Goal: Transaction & Acquisition: Purchase product/service

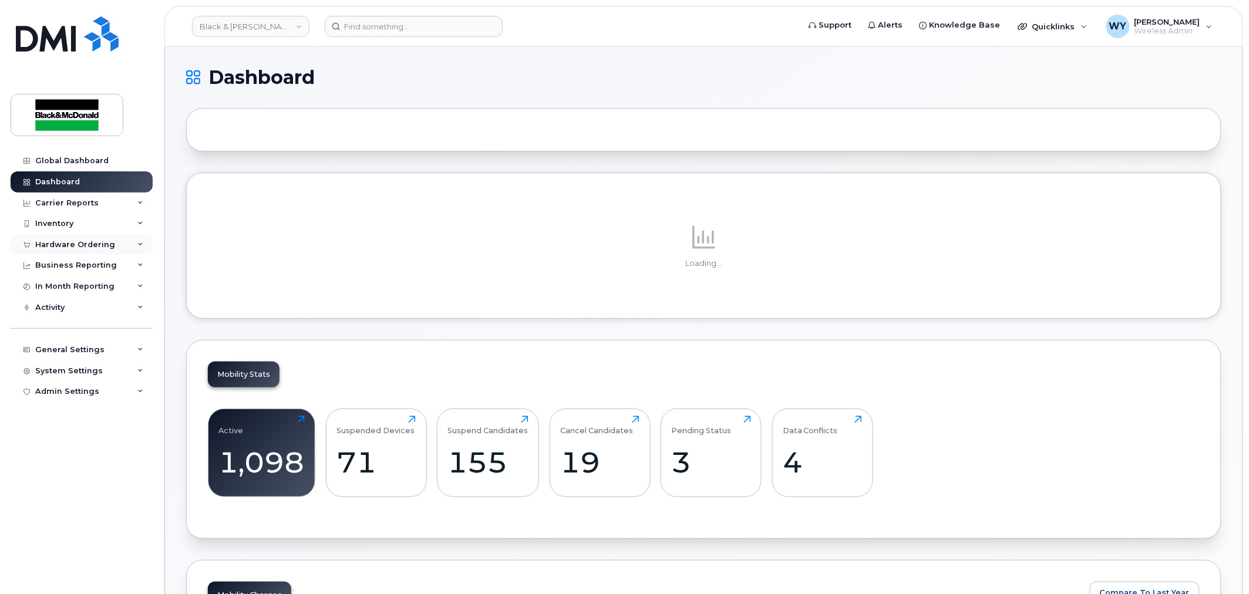
click at [107, 248] on div "Hardware Ordering" at bounding box center [75, 244] width 80 height 9
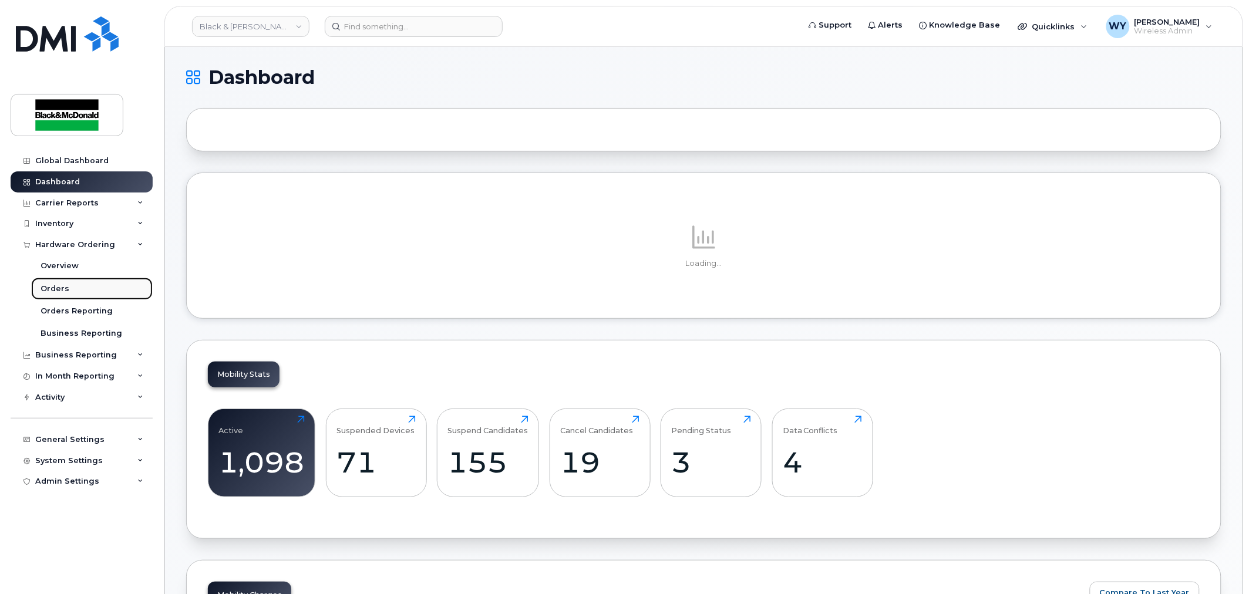
click at [76, 287] on link "Orders" at bounding box center [92, 289] width 122 height 22
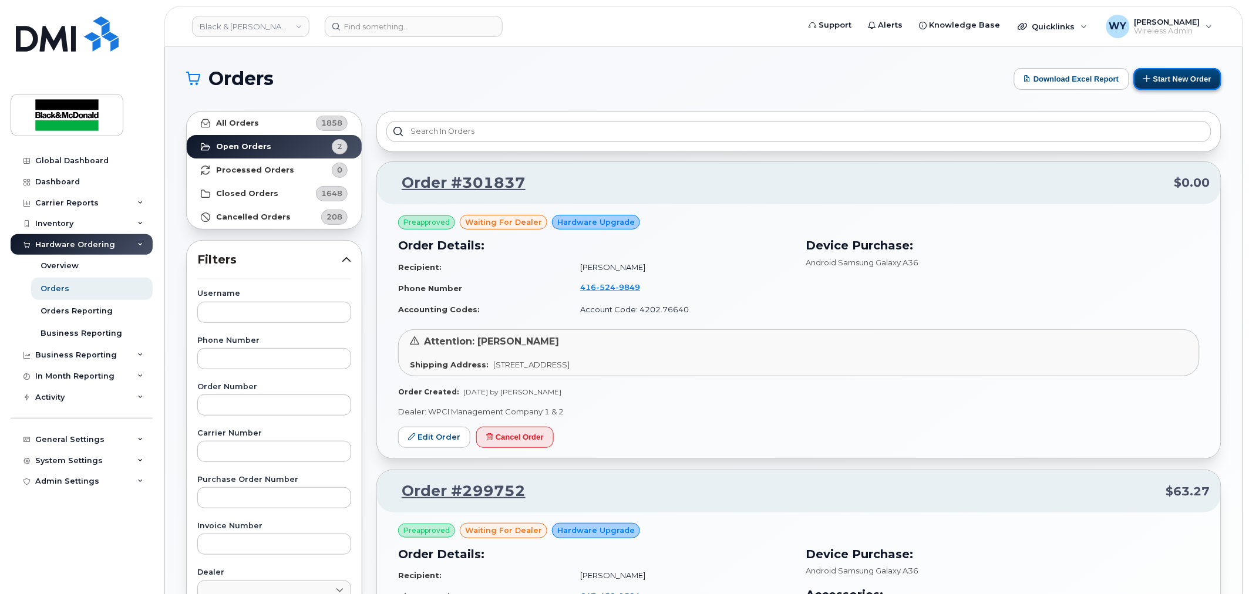
click at [1200, 80] on button "Start New Order" at bounding box center [1177, 79] width 87 height 22
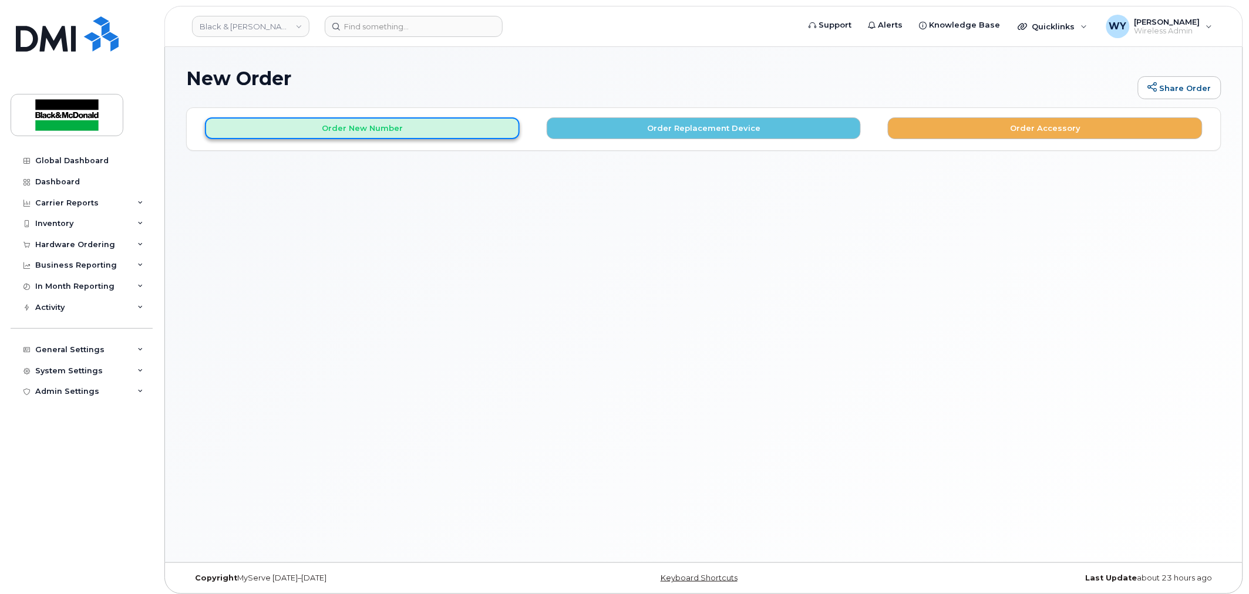
click at [302, 130] on button "Order New Number" at bounding box center [362, 128] width 315 height 22
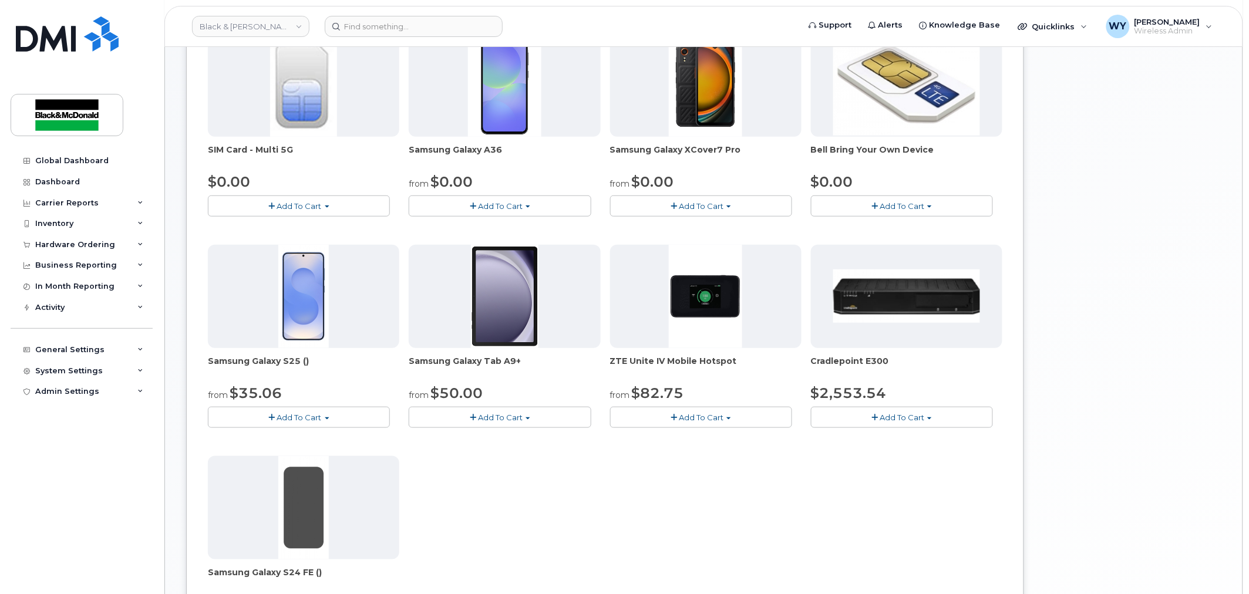
scroll to position [261, 0]
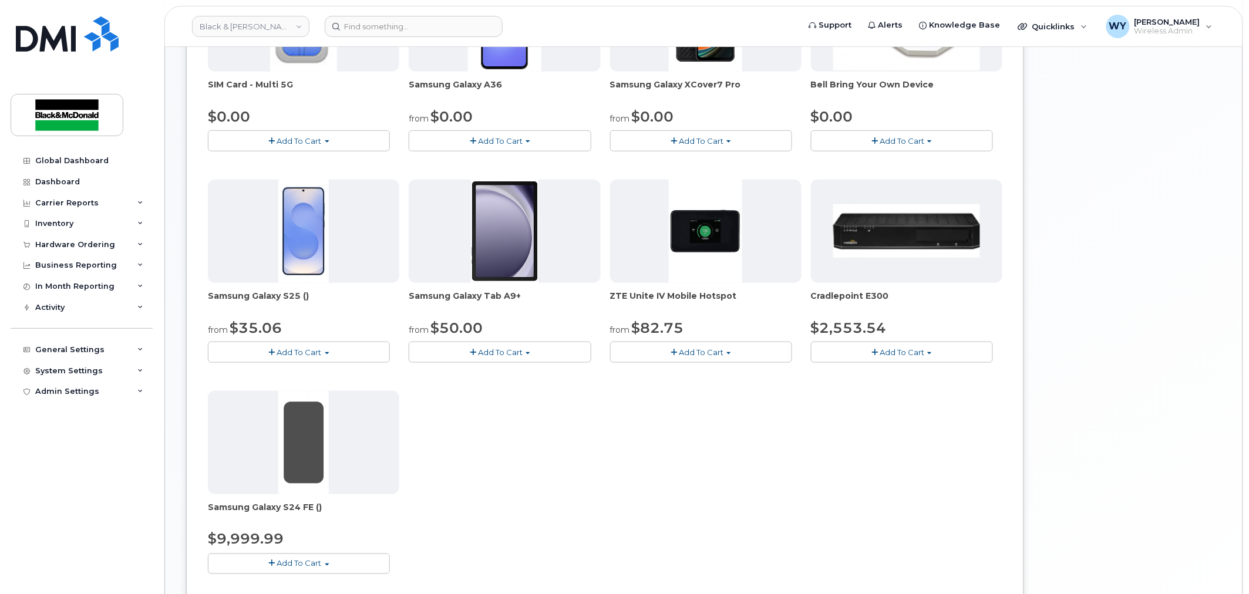
click at [538, 314] on div "Samsung Galaxy Tab A9+ from $50.00 Add To Cart $50.00 - 3 year term $470.00 - n…" at bounding box center [504, 271] width 191 height 183
click at [600, 461] on div "SIM Card - Multi 5G $0.00 Add To Cart $0.00 - New Activation Samsung Galaxy A36…" at bounding box center [605, 280] width 794 height 625
click at [680, 450] on div "SIM Card - Multi 5G $0.00 Add To Cart $0.00 - New Activation Samsung Galaxy A36…" at bounding box center [605, 280] width 794 height 625
click at [742, 467] on div "SIM Card - Multi 5G $0.00 Add To Cart $0.00 - New Activation Samsung Galaxy A36…" at bounding box center [605, 280] width 794 height 625
click at [741, 467] on div "SIM Card - Multi 5G $0.00 Add To Cart $0.00 - New Activation Samsung Galaxy A36…" at bounding box center [605, 280] width 794 height 625
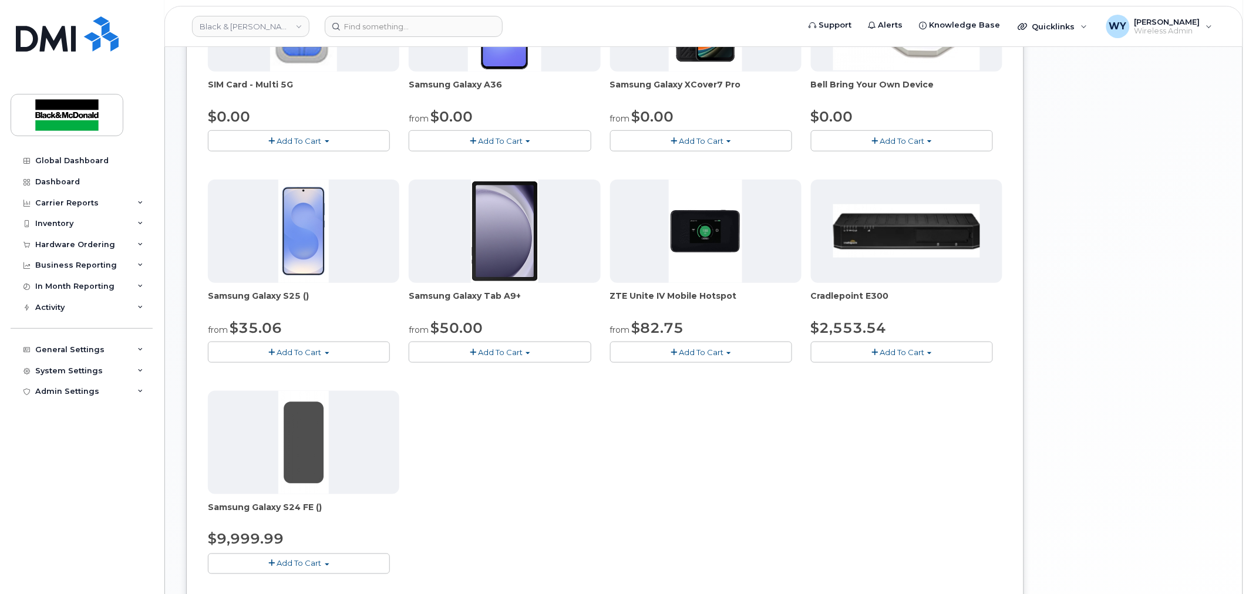
click at [488, 517] on div "SIM Card - Multi 5G $0.00 Add To Cart $0.00 - New Activation Samsung Galaxy A36…" at bounding box center [605, 280] width 794 height 625
click at [655, 464] on div "SIM Card - Multi 5G $0.00 Add To Cart $0.00 - New Activation Samsung Galaxy A36…" at bounding box center [605, 280] width 794 height 625
click at [715, 473] on div "SIM Card - Multi 5G $0.00 Add To Cart $0.00 - New Activation Samsung Galaxy A36…" at bounding box center [605, 280] width 794 height 625
click at [716, 472] on div "SIM Card - Multi 5G $0.00 Add To Cart $0.00 - New Activation Samsung Galaxy A36…" at bounding box center [605, 280] width 794 height 625
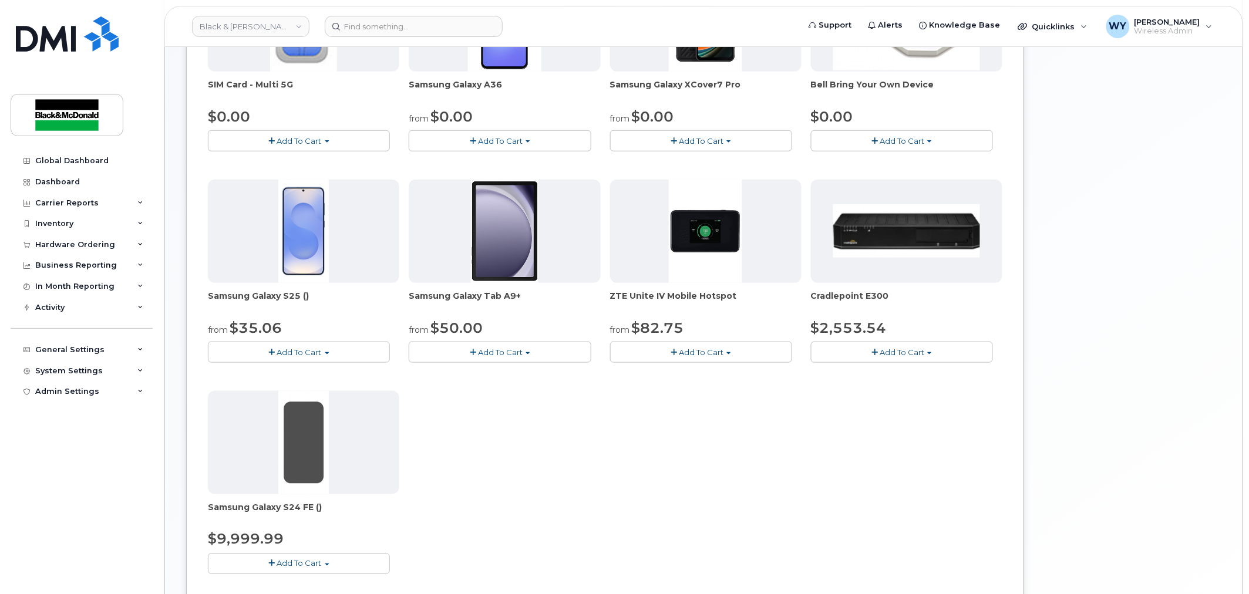
click at [1200, 355] on div "Your Cart is Empty! Choose product from the left side and you will see the new …" at bounding box center [1127, 258] width 188 height 823
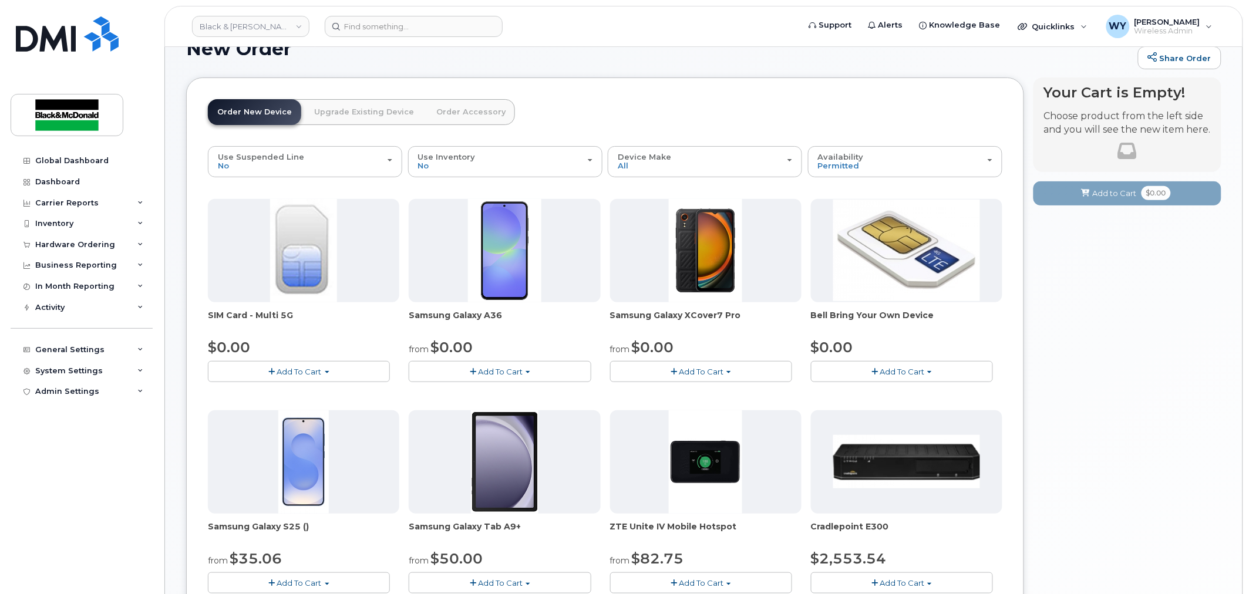
scroll to position [0, 0]
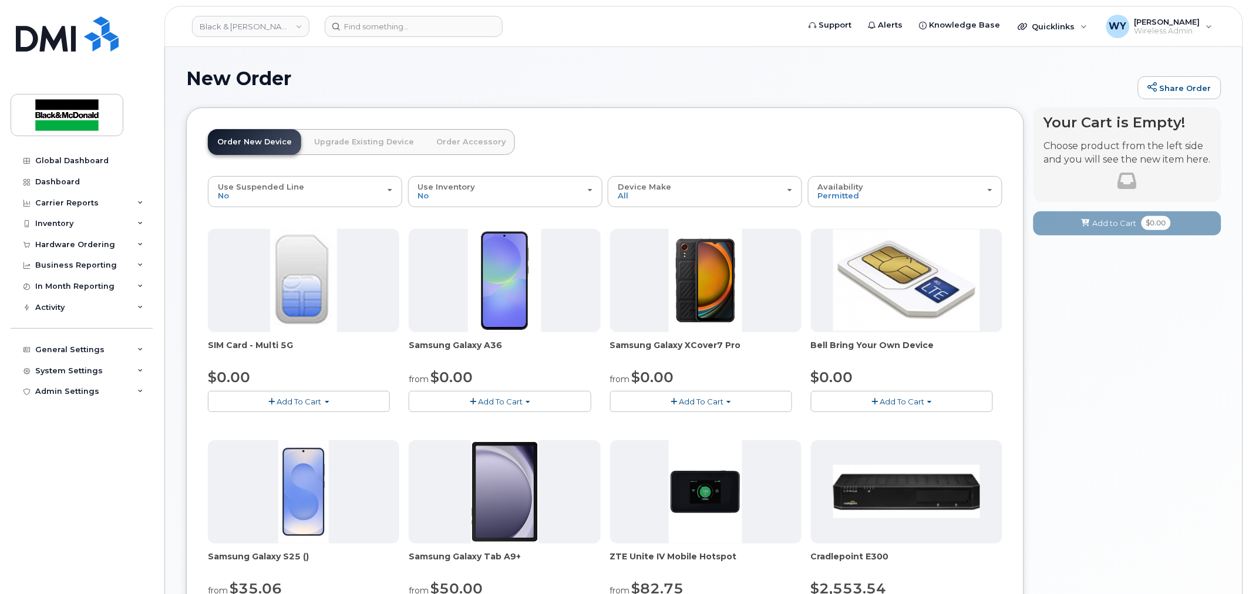
drag, startPoint x: 1118, startPoint y: 388, endPoint x: 1105, endPoint y: 388, distance: 12.9
click at [1118, 388] on div "Your Cart is Empty! Choose product from the left side and you will see the new …" at bounding box center [1127, 518] width 188 height 823
